Goal: Information Seeking & Learning: Learn about a topic

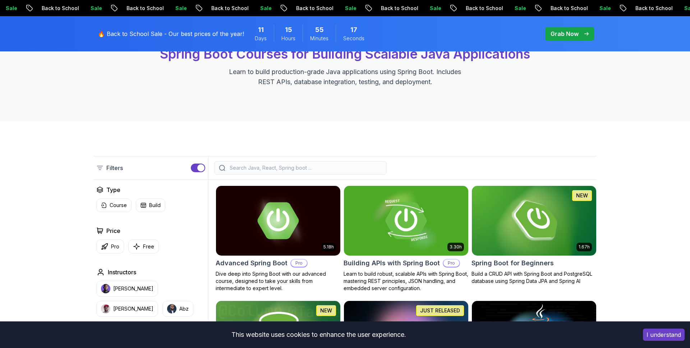
scroll to position [188, 0]
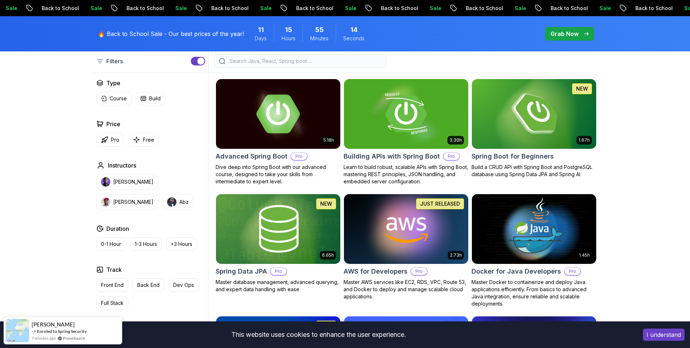
click at [322, 125] on img at bounding box center [278, 113] width 130 height 73
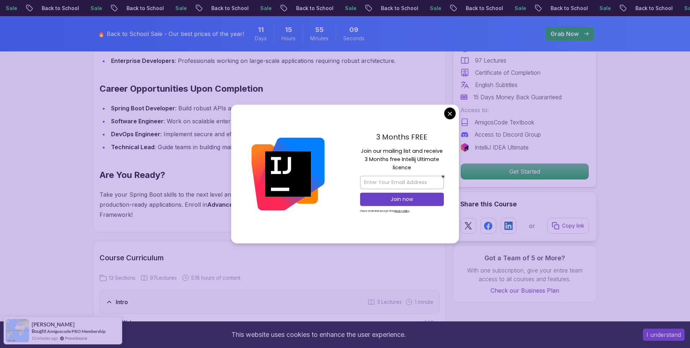
scroll to position [774, 0]
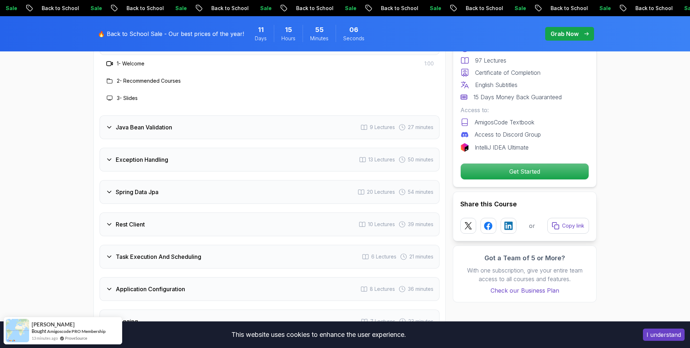
scroll to position [1036, 0]
click at [158, 147] on div "Exception Handling 13 Lectures 50 minutes" at bounding box center [270, 158] width 340 height 24
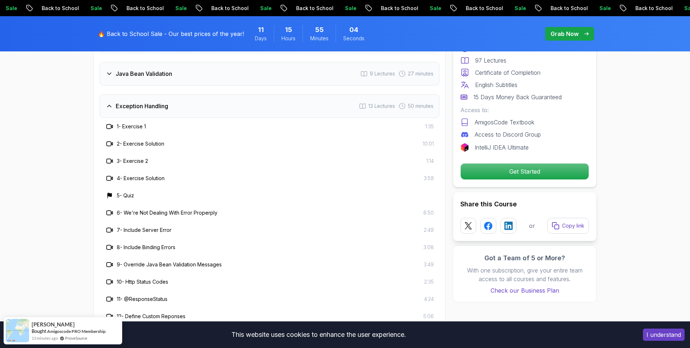
click at [150, 102] on h3 "Exception Handling" at bounding box center [142, 106] width 52 height 9
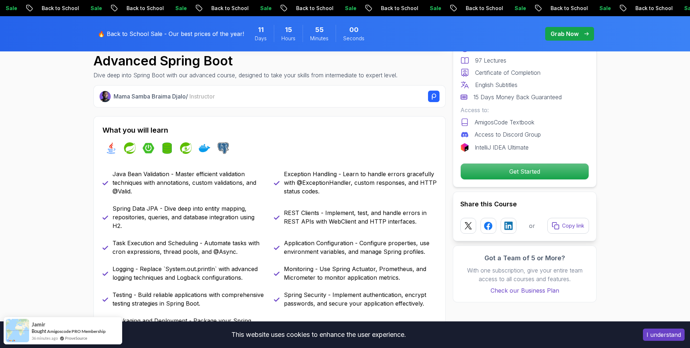
scroll to position [0, 0]
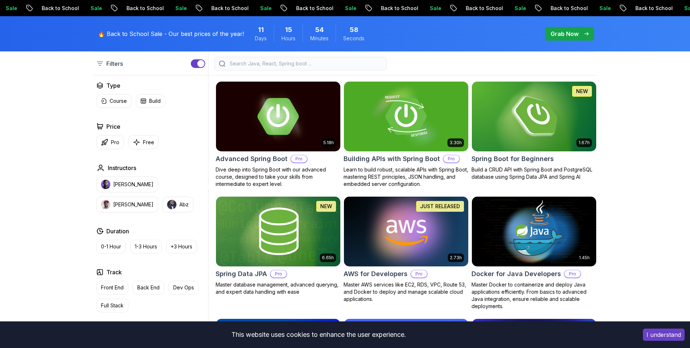
scroll to position [188, 0]
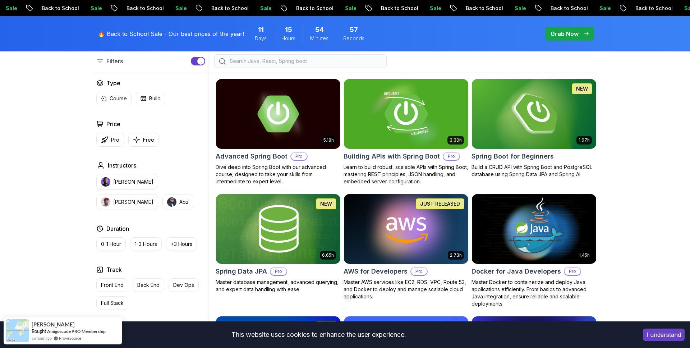
click at [368, 158] on h2 "Building APIs with Spring Boot" at bounding box center [391, 156] width 96 height 10
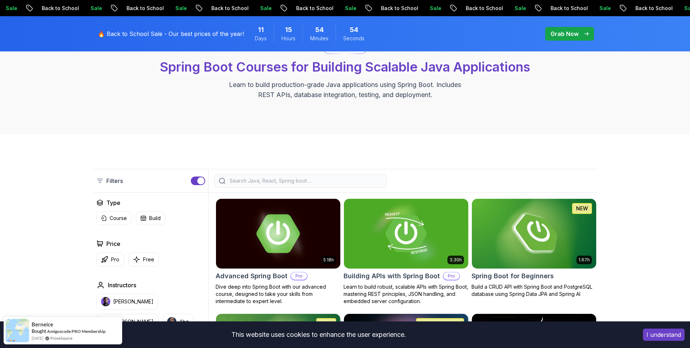
scroll to position [138, 0]
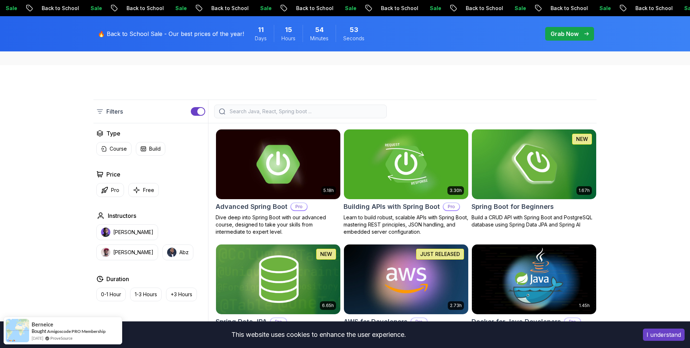
click at [248, 206] on h2 "Advanced Spring Boot" at bounding box center [252, 207] width 72 height 10
